Goal: Transaction & Acquisition: Download file/media

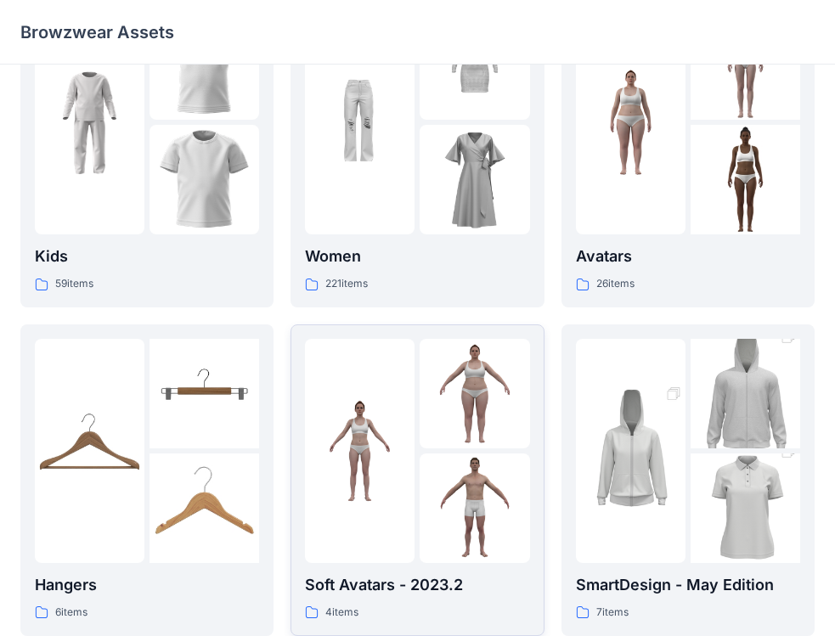
scroll to position [425, 0]
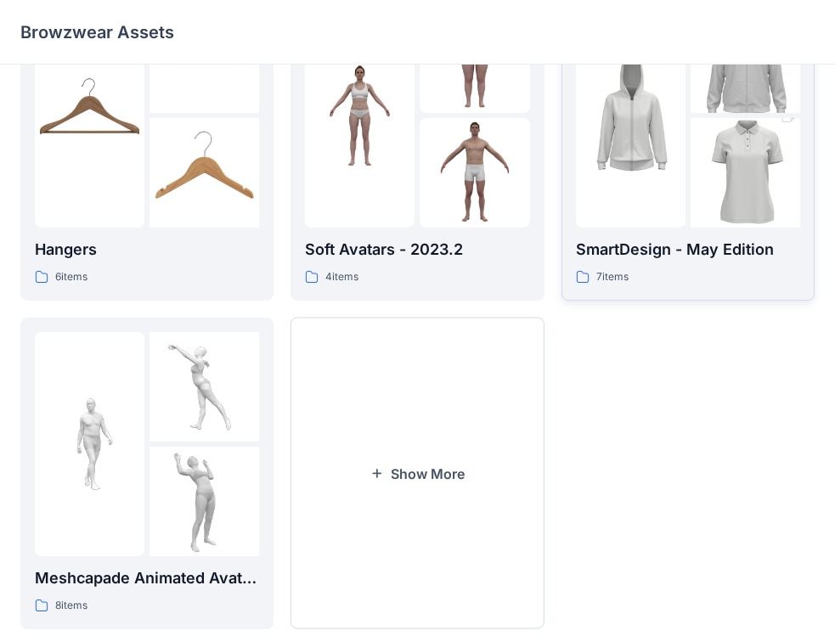
click at [696, 253] on p "SmartDesign - May Edition" at bounding box center [688, 250] width 224 height 24
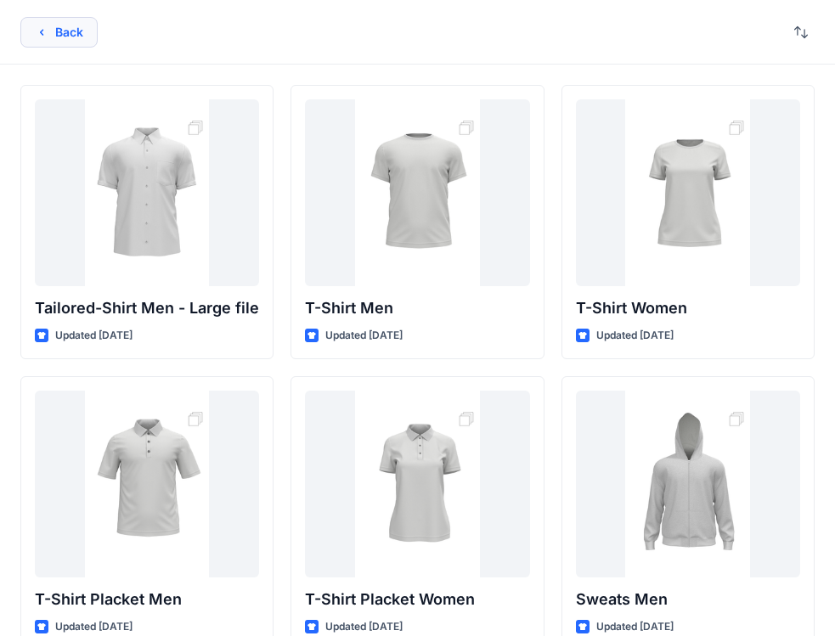
click at [70, 39] on button "Back" at bounding box center [58, 32] width 77 height 31
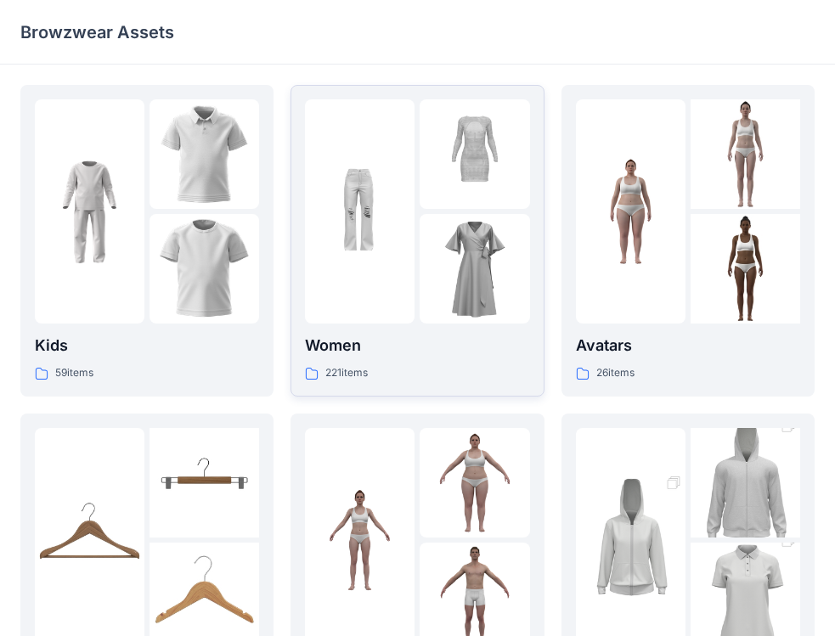
click at [404, 345] on p "Women" at bounding box center [417, 346] width 224 height 24
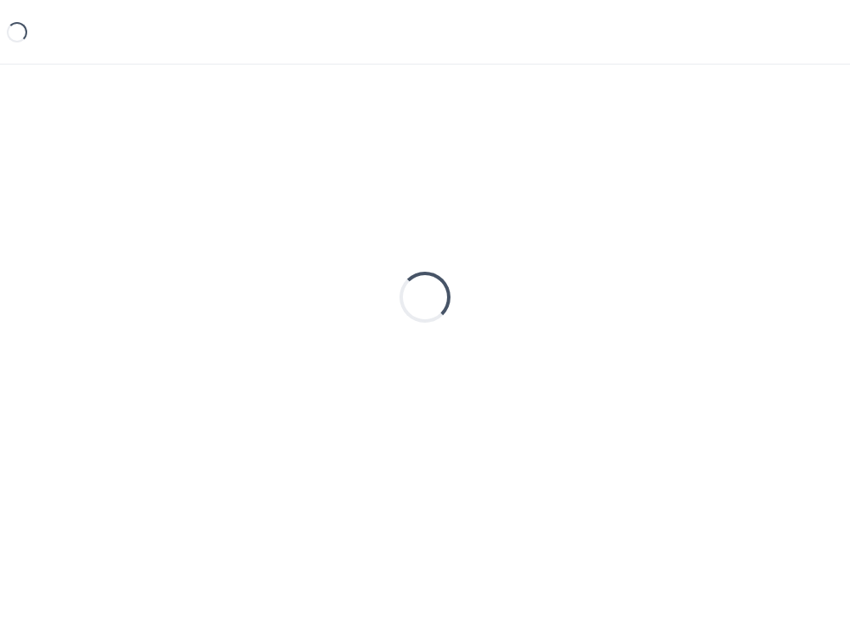
click at [404, 345] on div "Loading..." at bounding box center [424, 297] width 809 height 425
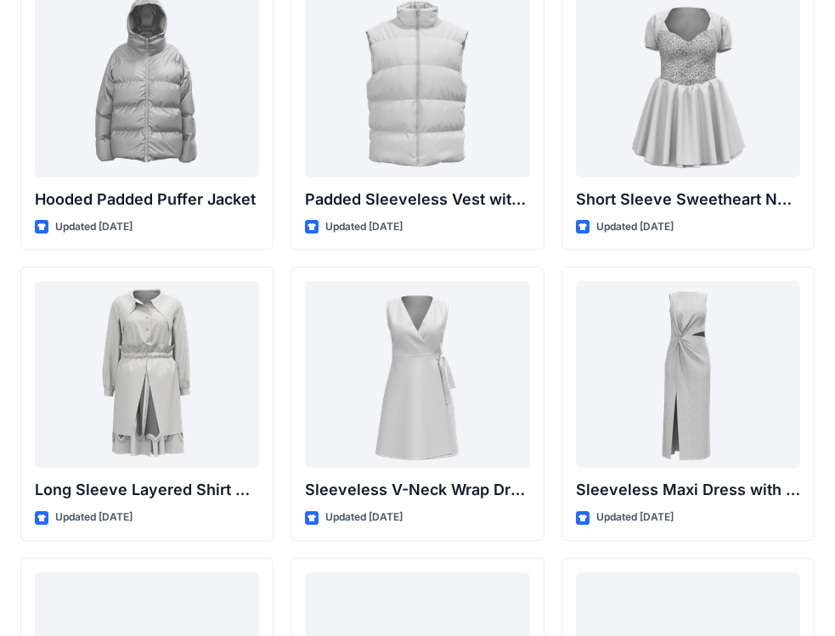
scroll to position [2131, 0]
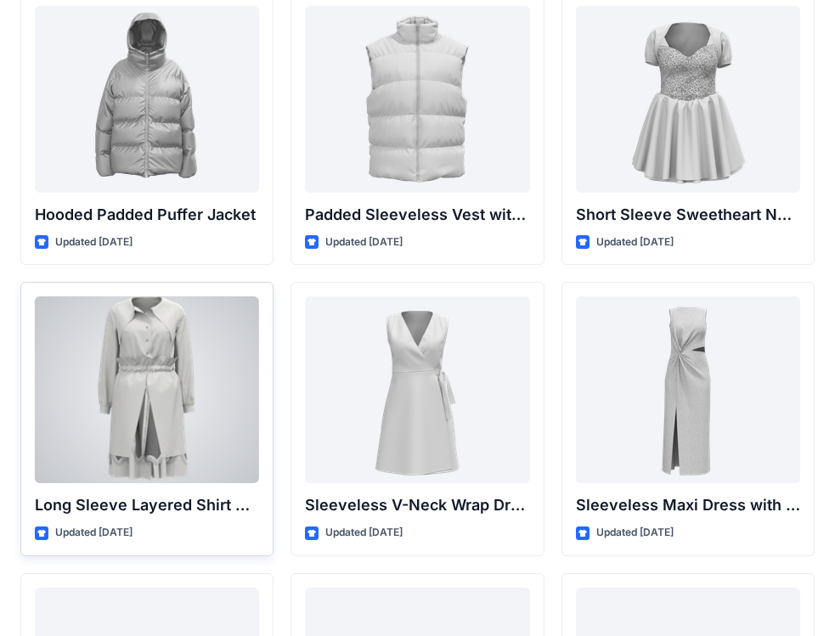
click at [211, 389] on div at bounding box center [147, 390] width 224 height 187
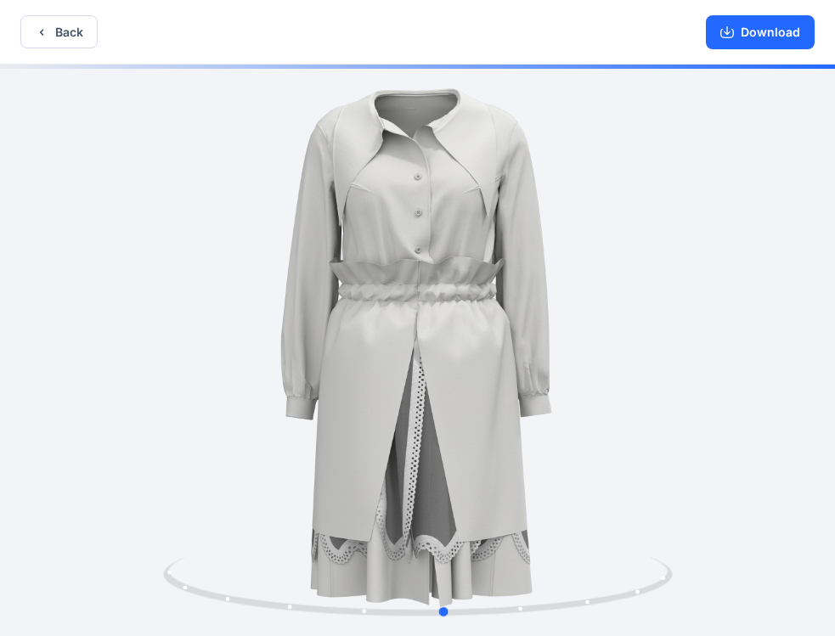
drag, startPoint x: 450, startPoint y: 287, endPoint x: 477, endPoint y: 325, distance: 46.2
click at [477, 326] on div at bounding box center [417, 352] width 835 height 575
click at [776, 33] on button "Download" at bounding box center [760, 32] width 109 height 34
